Goal: Task Accomplishment & Management: Use online tool/utility

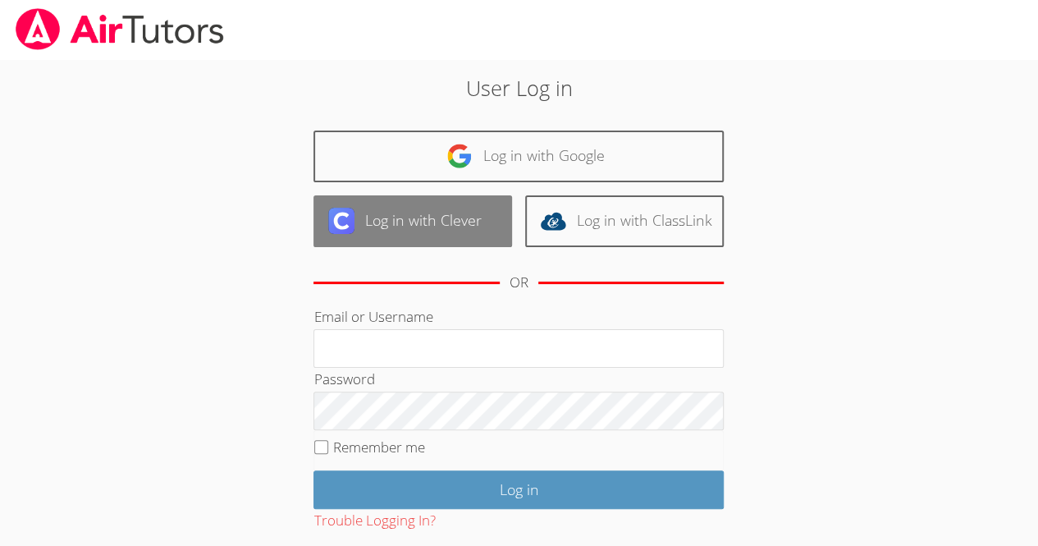
click at [433, 226] on link "Log in with Clever" at bounding box center [413, 221] width 199 height 52
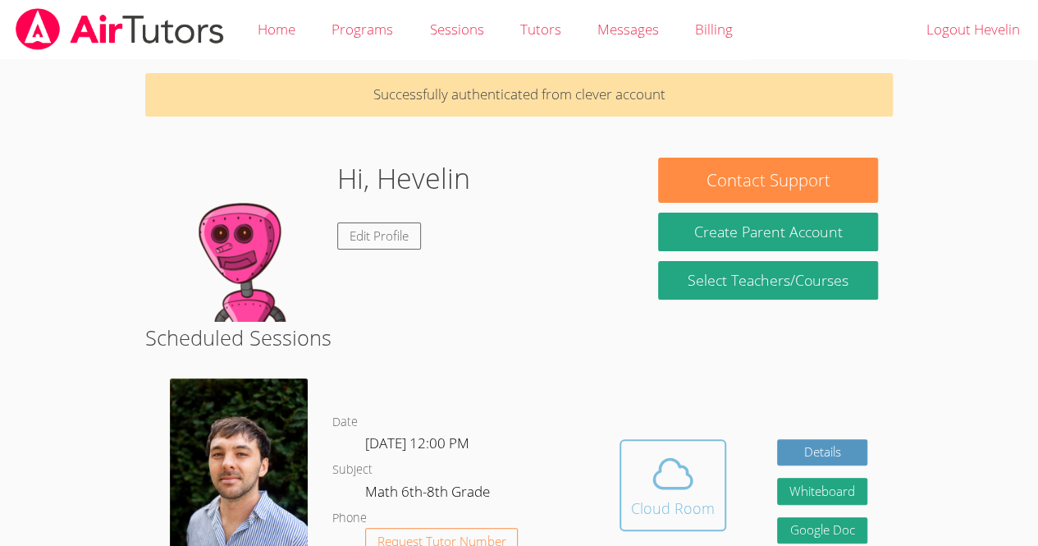
click at [672, 497] on icon at bounding box center [673, 474] width 46 height 46
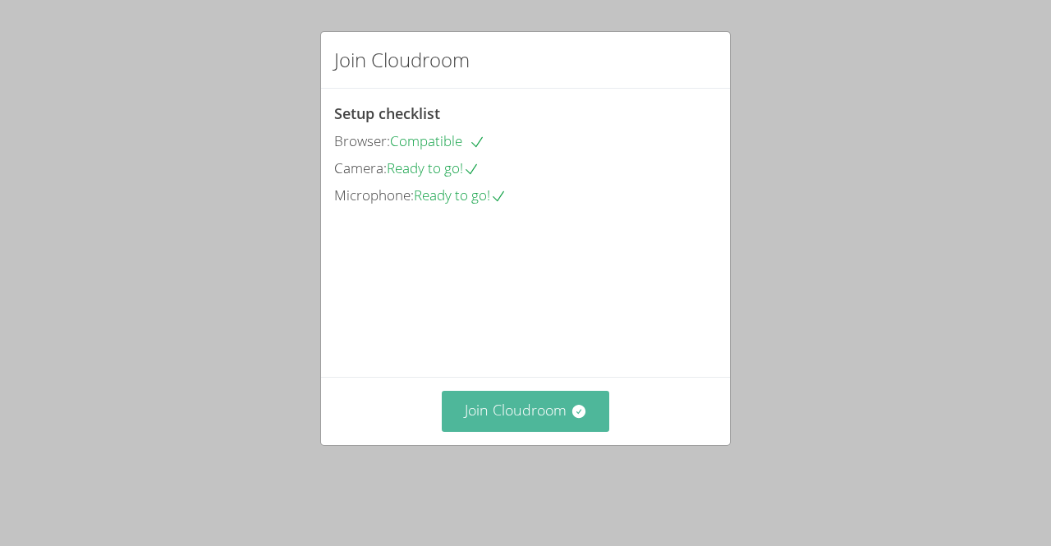
click at [545, 431] on button "Join Cloudroom" at bounding box center [526, 411] width 168 height 40
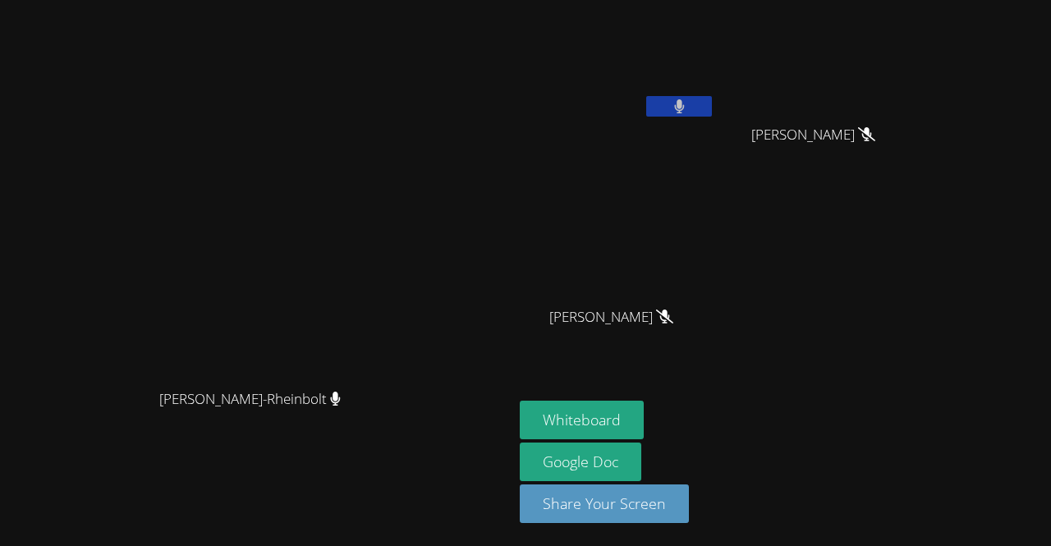
click at [712, 97] on button at bounding box center [679, 106] width 66 height 21
click at [688, 103] on icon at bounding box center [679, 106] width 17 height 14
click at [715, 131] on div "Hevelin Dos Santos Pereira" at bounding box center [617, 95] width 195 height 176
click at [684, 105] on icon at bounding box center [679, 106] width 10 height 14
click at [688, 106] on icon at bounding box center [679, 106] width 17 height 14
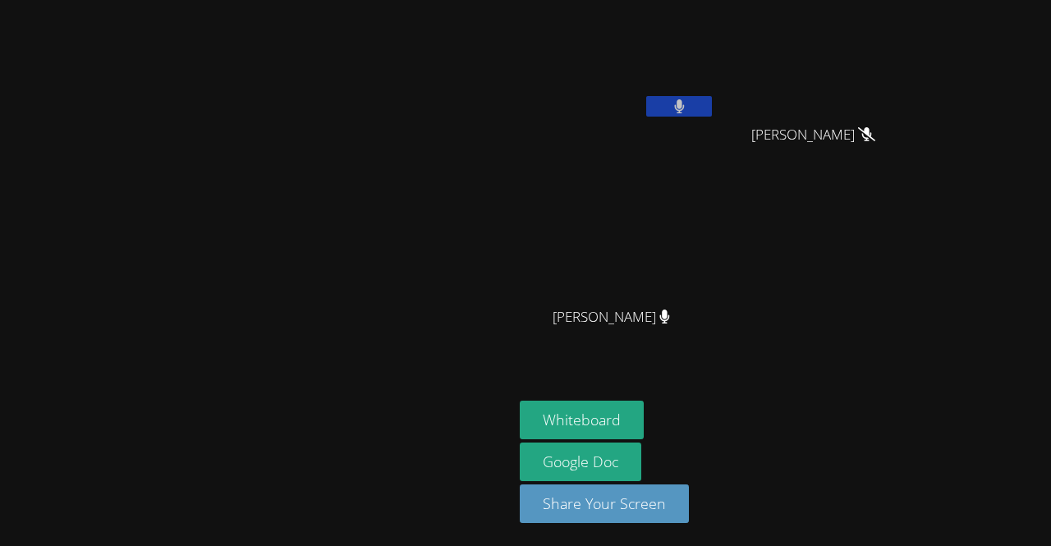
click at [685, 110] on icon at bounding box center [679, 106] width 11 height 14
click at [712, 111] on button at bounding box center [679, 106] width 66 height 21
click at [715, 102] on video at bounding box center [617, 62] width 195 height 110
click at [712, 98] on button at bounding box center [679, 106] width 66 height 21
click at [712, 104] on button at bounding box center [679, 106] width 66 height 21
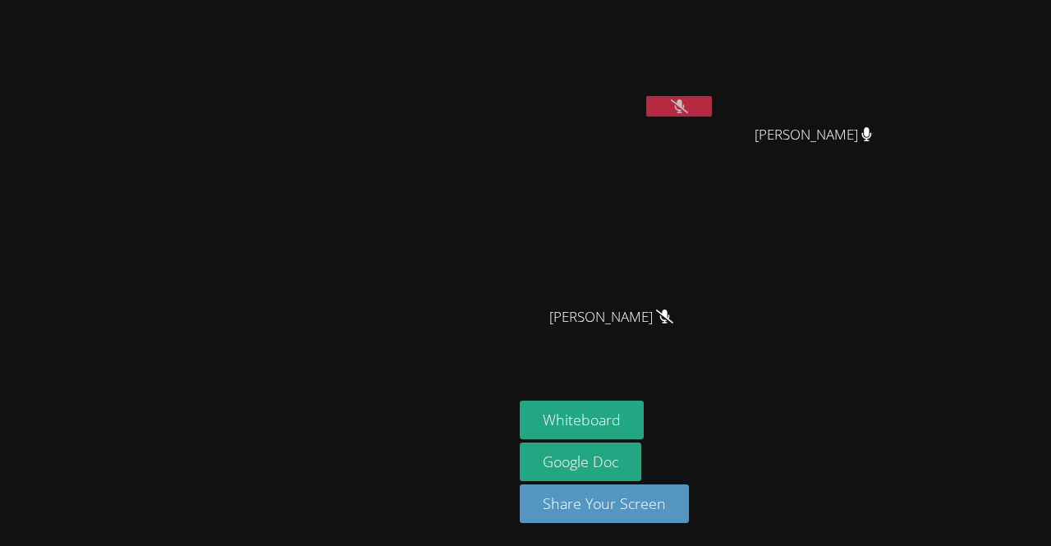
click at [688, 110] on icon at bounding box center [679, 106] width 17 height 14
click at [923, 211] on aside "Hevelin Dos Santos Pereira Gabrielly Coelho Maia Gabrielly Coelho Maia Julia Be…" at bounding box center [718, 273] width 410 height 546
click at [872, 185] on div "Hevelin Dos Santos Pereira Gabrielly Coelho Maia Gabrielly Coelho Maia Julia Be…" at bounding box center [718, 186] width 397 height 358
click at [712, 98] on button at bounding box center [679, 106] width 66 height 21
click at [712, 110] on button at bounding box center [679, 106] width 66 height 21
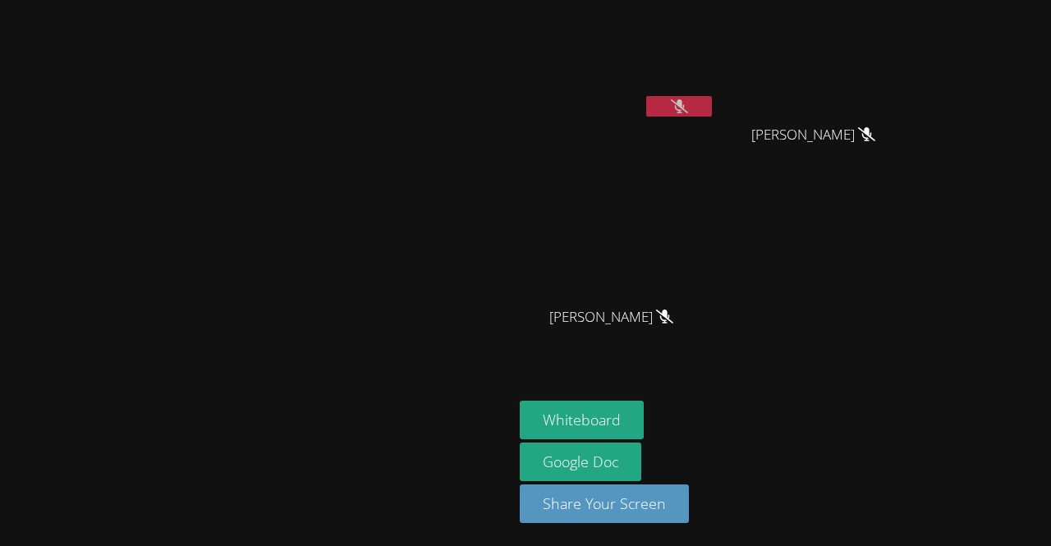
click at [712, 98] on button at bounding box center [679, 106] width 66 height 21
click at [688, 99] on icon at bounding box center [679, 106] width 17 height 14
click at [712, 114] on button at bounding box center [679, 106] width 66 height 21
click at [859, 165] on div "Gabrielly Coelho Maia" at bounding box center [818, 150] width 195 height 66
click at [712, 110] on button at bounding box center [679, 106] width 66 height 21
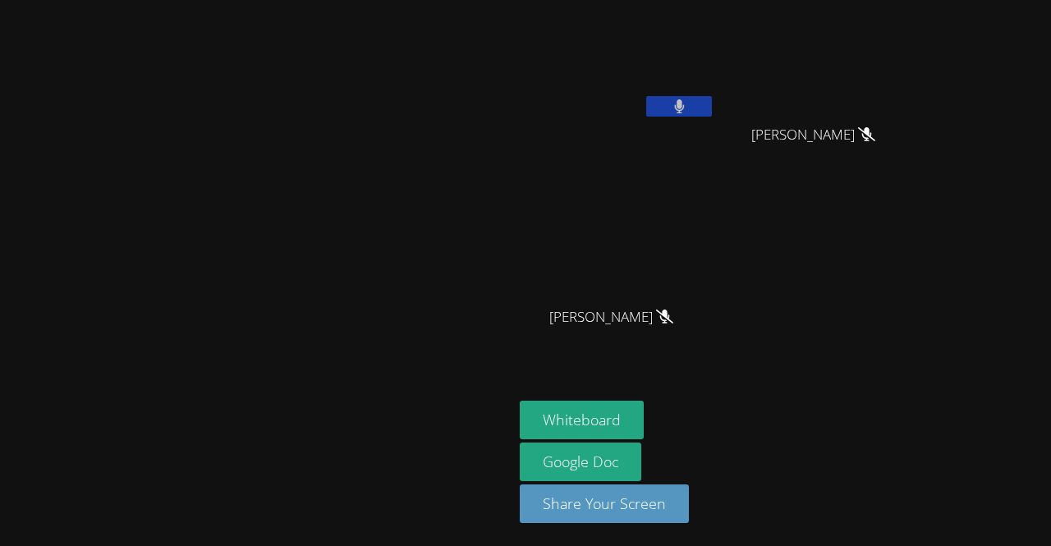
click at [712, 116] on button at bounding box center [679, 106] width 66 height 21
click at [875, 131] on span "Gabrielly Coelho Maia" at bounding box center [813, 135] width 124 height 24
click at [712, 100] on button at bounding box center [679, 106] width 66 height 21
click at [877, 69] on video at bounding box center [818, 62] width 195 height 110
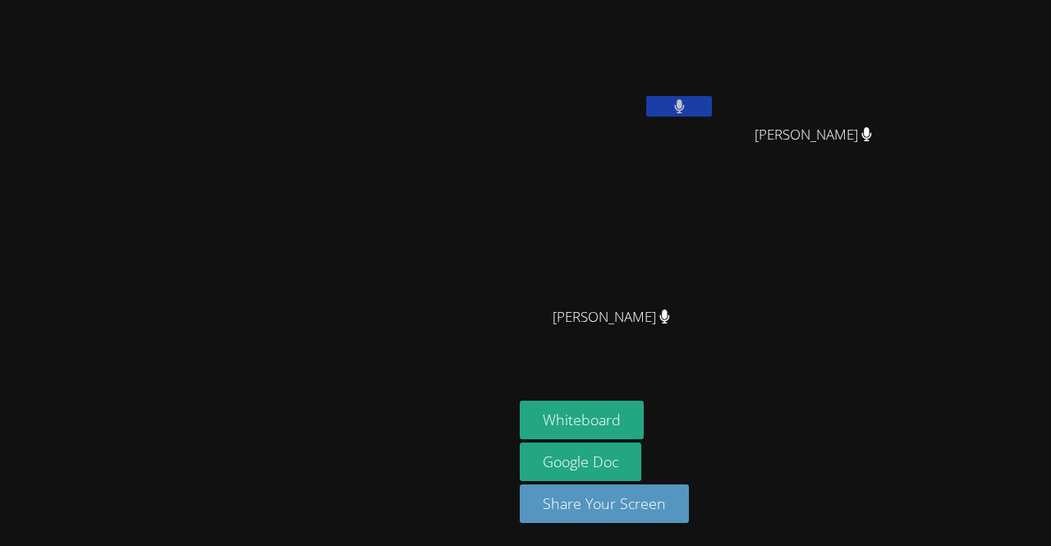
click at [877, 69] on video at bounding box center [818, 62] width 195 height 110
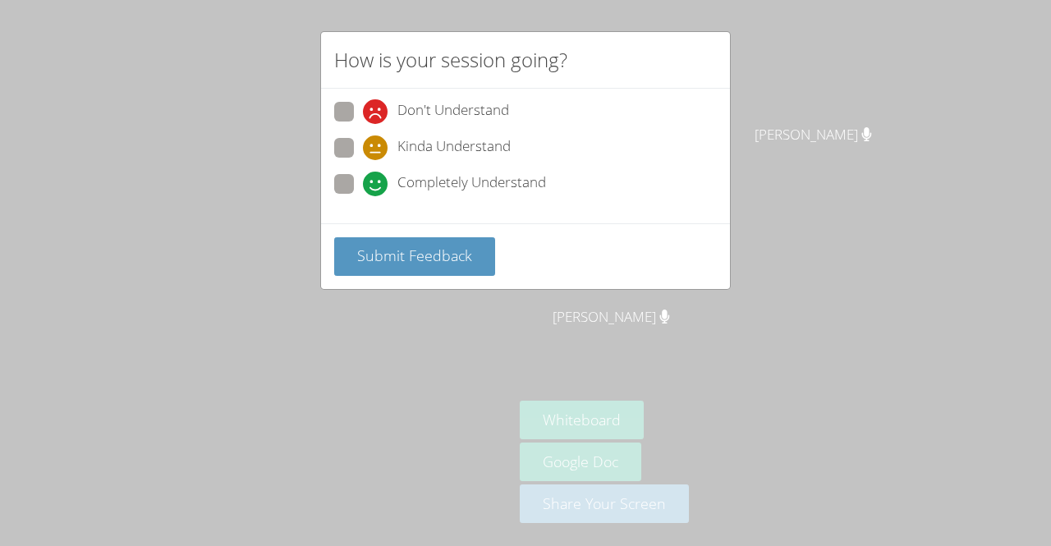
click at [363, 196] on span at bounding box center [363, 196] width 0 height 0
click at [363, 177] on input "Completely Understand" at bounding box center [370, 181] width 14 height 14
radio input "true"
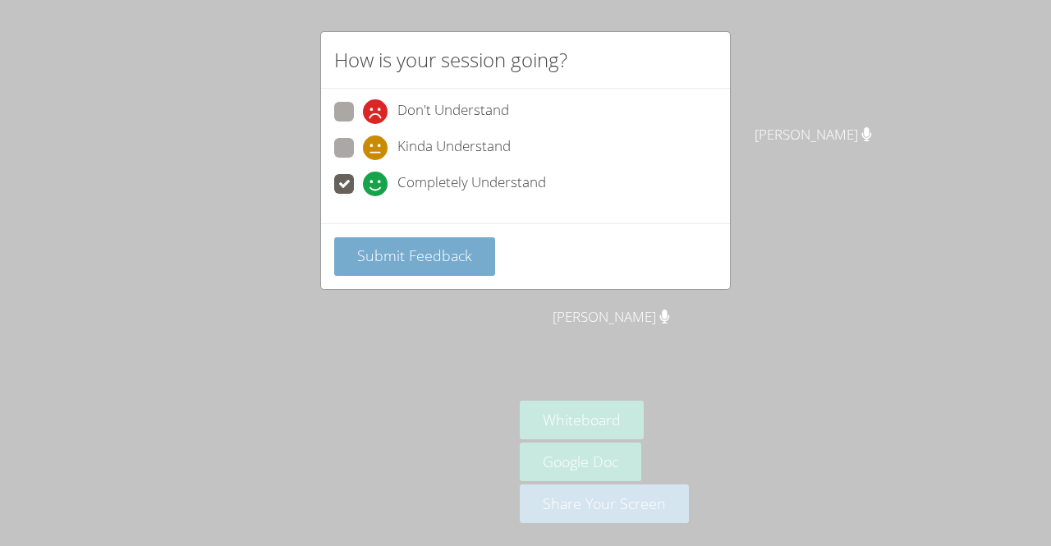
click at [404, 265] on button "Submit Feedback" at bounding box center [414, 256] width 161 height 39
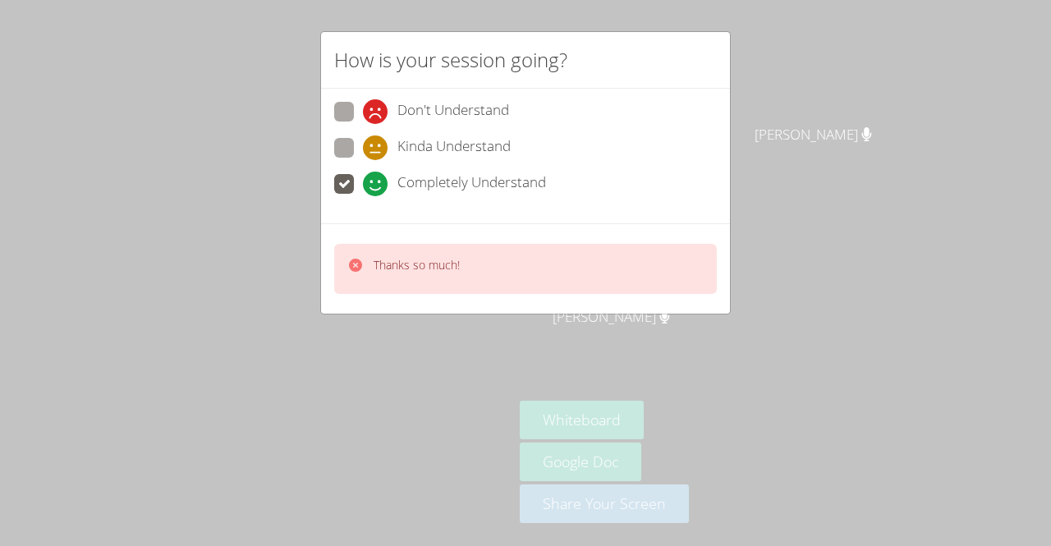
click at [378, 108] on icon at bounding box center [375, 111] width 25 height 25
click at [377, 108] on input "Don't Understand" at bounding box center [370, 109] width 14 height 14
radio input "true"
click at [349, 170] on video at bounding box center [257, 240] width 246 height 282
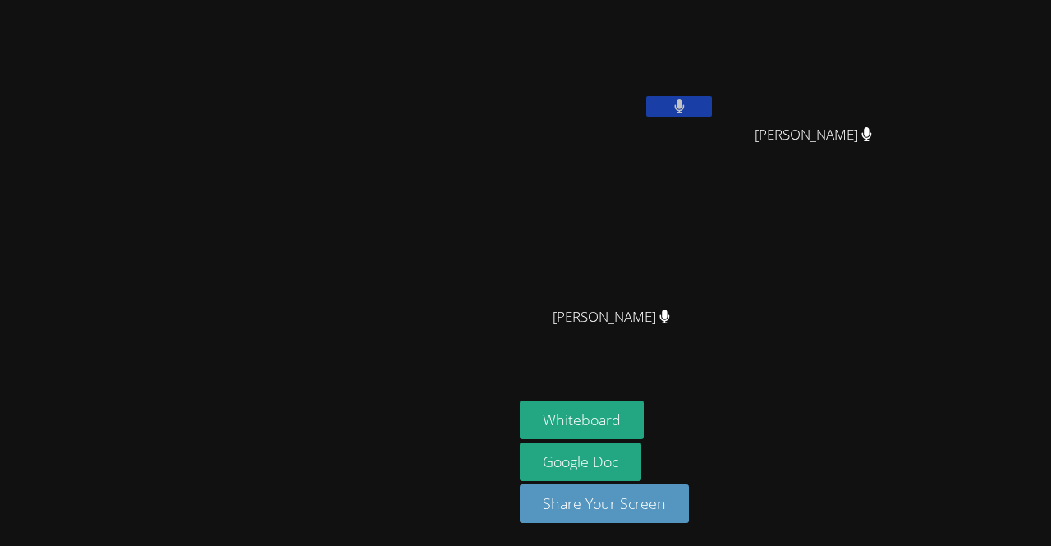
click at [917, 309] on div "Hevelin Dos Santos Pereira Gabrielly Coelho Maia Gabrielly Coelho Maia Julia Be…" at bounding box center [718, 186] width 397 height 358
click at [666, 50] on video at bounding box center [617, 62] width 195 height 110
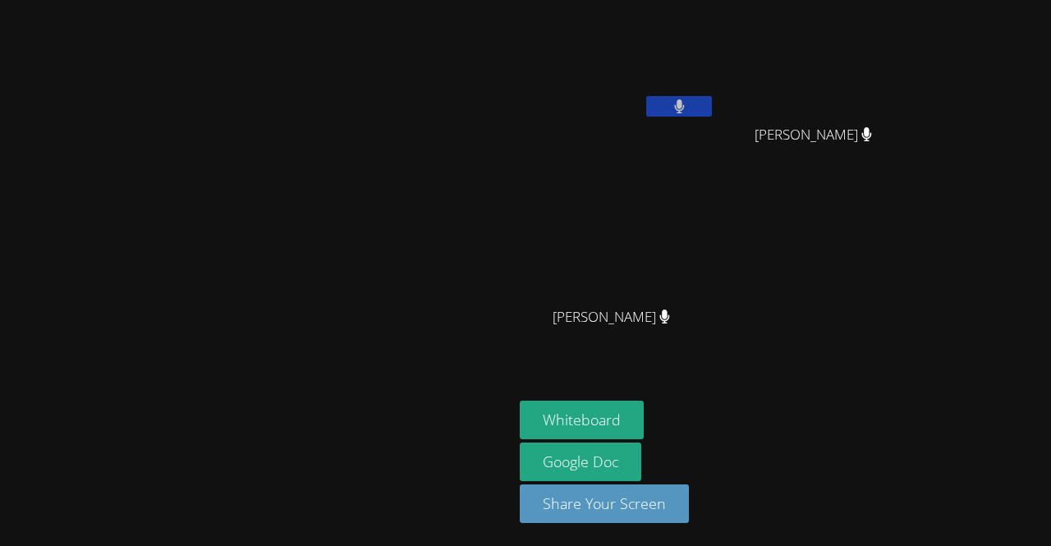
click at [664, 60] on video at bounding box center [617, 62] width 195 height 110
click at [380, 123] on video at bounding box center [257, 240] width 246 height 282
click at [380, 144] on video at bounding box center [257, 240] width 246 height 282
